Goal: Information Seeking & Learning: Learn about a topic

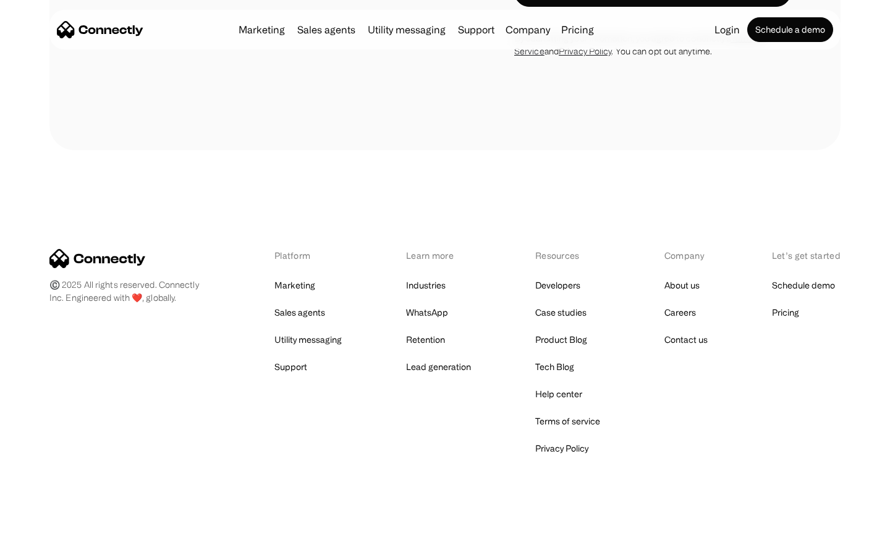
scroll to position [2091, 0]
